Goal: Information Seeking & Learning: Learn about a topic

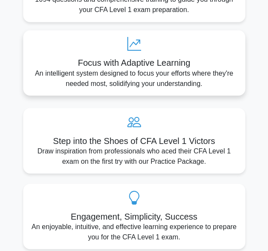
scroll to position [367, 0]
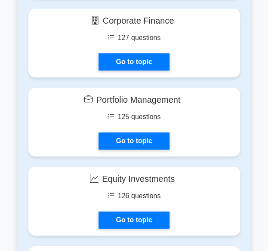
scroll to position [890, 0]
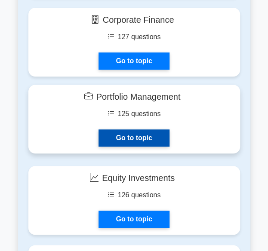
click at [151, 129] on link "Go to topic" at bounding box center [133, 137] width 70 height 17
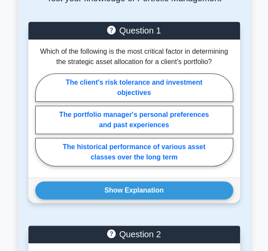
scroll to position [756, 0]
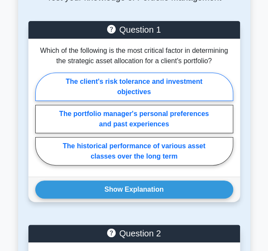
click at [90, 73] on label "The client's risk tolerance and investment objectives" at bounding box center [134, 87] width 198 height 28
click at [41, 119] on input "The client's risk tolerance and investment objectives" at bounding box center [38, 122] width 6 height 6
radio input "true"
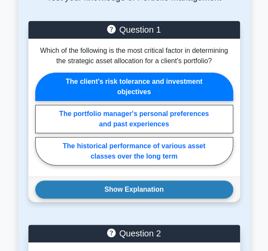
click at [145, 182] on button "Show Explanation" at bounding box center [134, 189] width 198 height 18
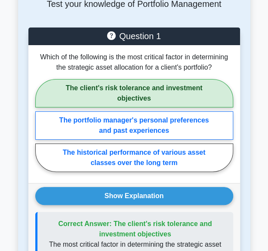
scroll to position [751, 0]
